Goal: Find contact information: Find contact information

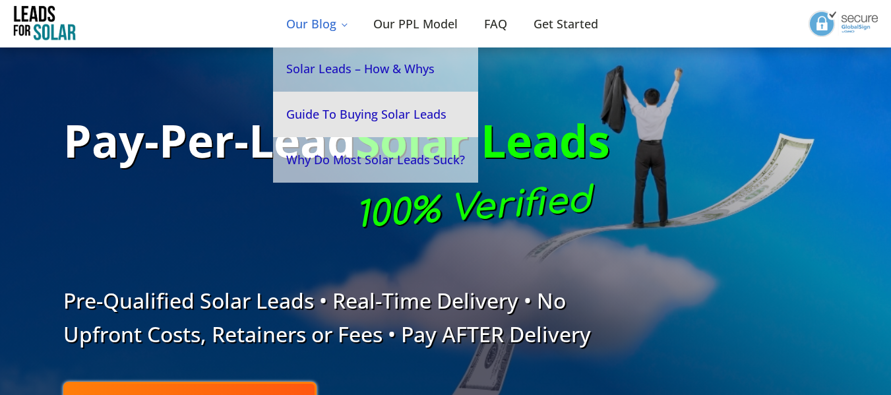
click at [400, 114] on link "Guide To Buying Solar Leads" at bounding box center [375, 114] width 205 height 45
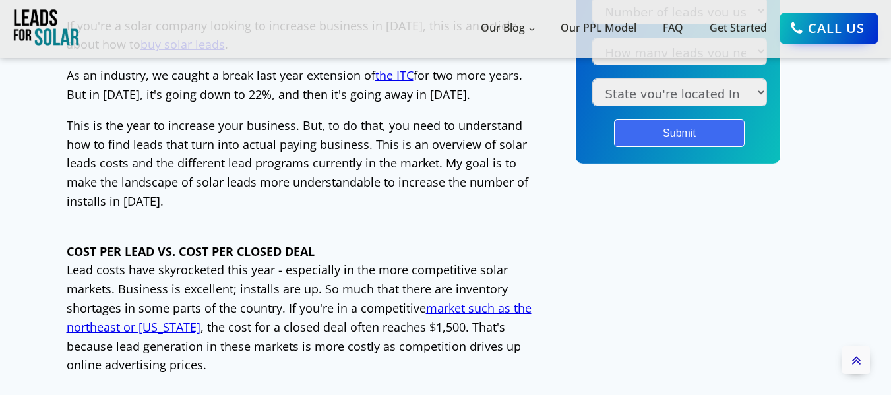
scroll to position [659, 0]
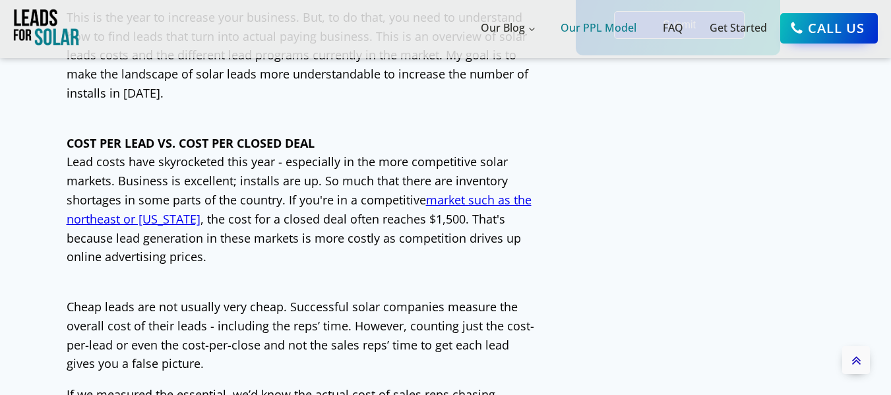
click at [606, 34] on link "Our PPL Model" at bounding box center [598, 29] width 102 height 44
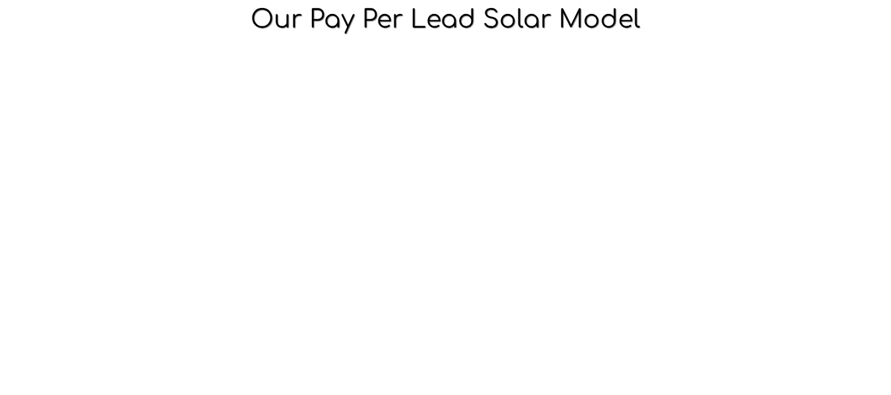
scroll to position [110, 0]
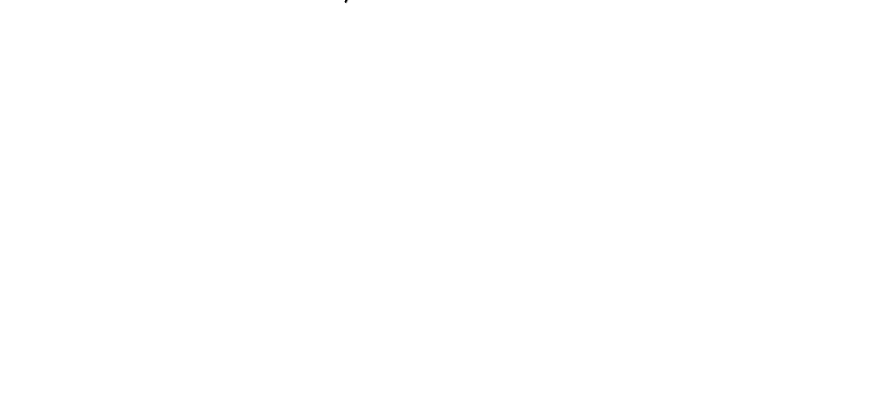
click at [46, 114] on section at bounding box center [445, 177] width 891 height 295
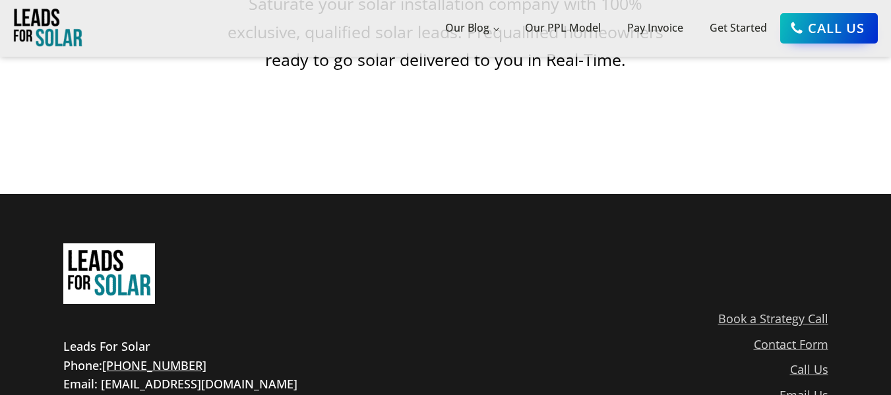
scroll to position [843, 0]
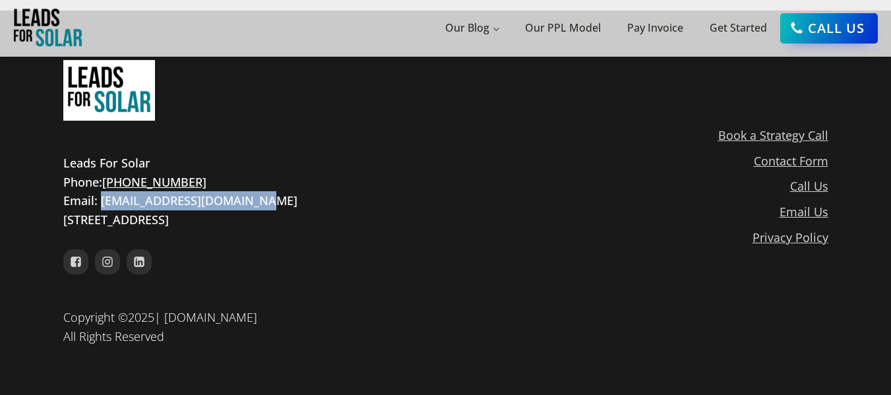
drag, startPoint x: 263, startPoint y: 197, endPoint x: 100, endPoint y: 200, distance: 162.9
click at [100, 200] on div "Leads For Solar Phone: [PHONE_NUMBER] Email: [EMAIL_ADDRESS][DOMAIN_NAME] [STRE…" at bounding box center [180, 192] width 234 height 76
copy div "[EMAIL_ADDRESS][DOMAIN_NAME]"
